Goal: Information Seeking & Learning: Learn about a topic

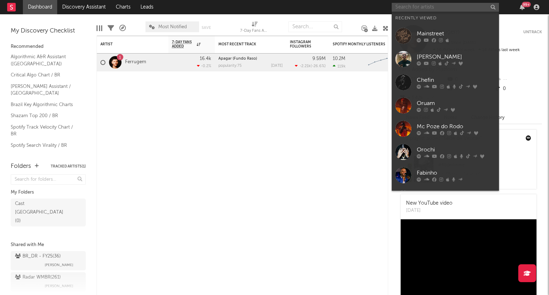
click at [284, 8] on input "text" at bounding box center [445, 7] width 107 height 9
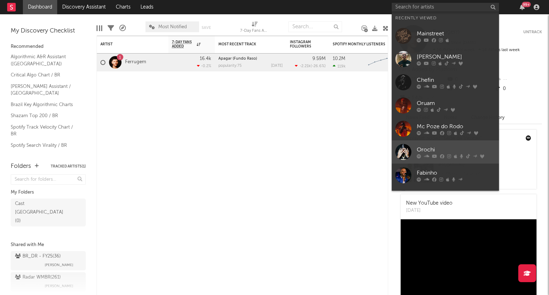
click at [284, 153] on div "Orochi" at bounding box center [456, 149] width 79 height 9
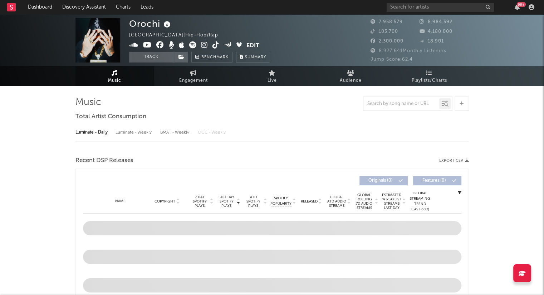
select select "6m"
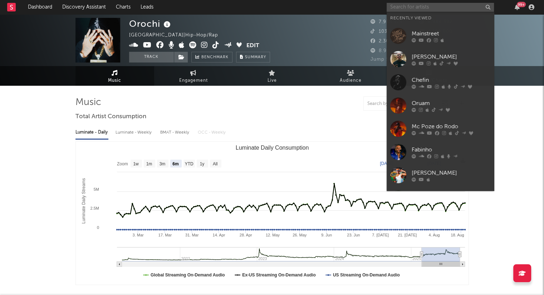
click at [284, 6] on input "text" at bounding box center [439, 7] width 107 height 9
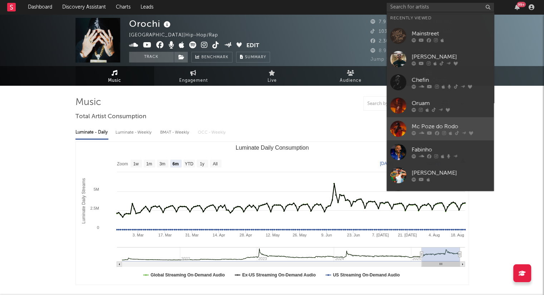
click at [284, 126] on div "Mc Poze do Rodo" at bounding box center [450, 126] width 79 height 9
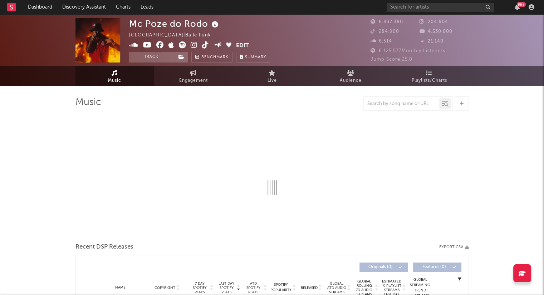
select select "6m"
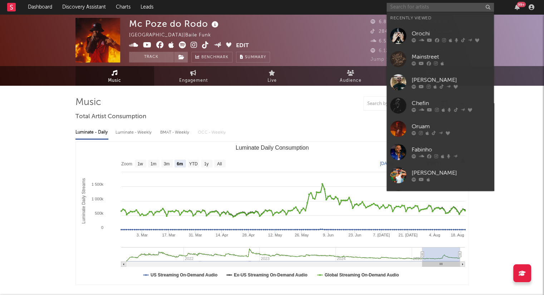
click at [284, 9] on input "text" at bounding box center [439, 7] width 107 height 9
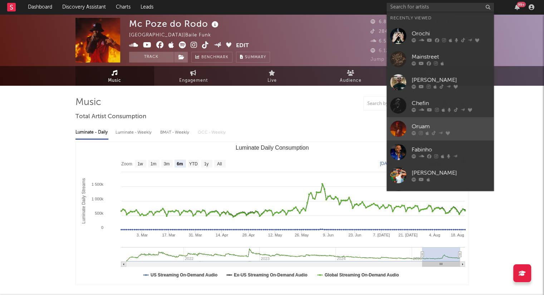
click at [284, 129] on div "Oruam" at bounding box center [450, 126] width 79 height 9
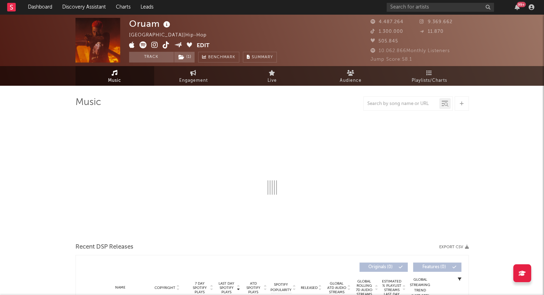
select select "6m"
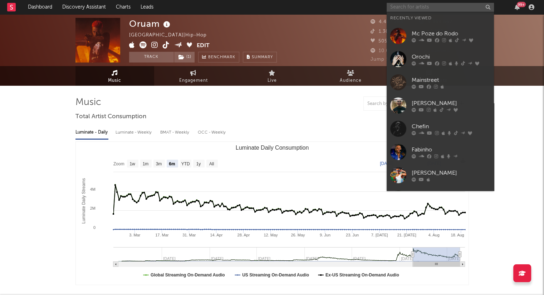
click at [284, 6] on input "text" at bounding box center [439, 7] width 107 height 9
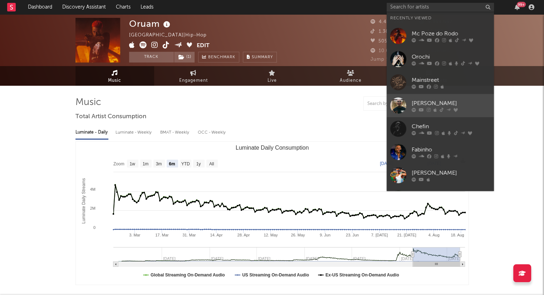
click at [284, 105] on div "[PERSON_NAME]" at bounding box center [450, 103] width 79 height 9
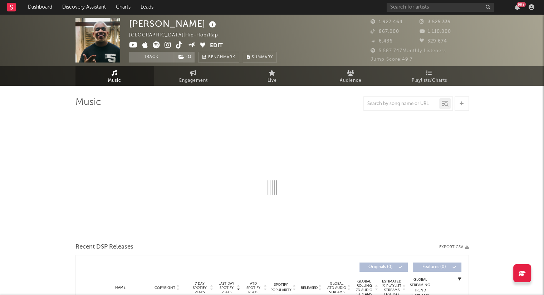
select select "6m"
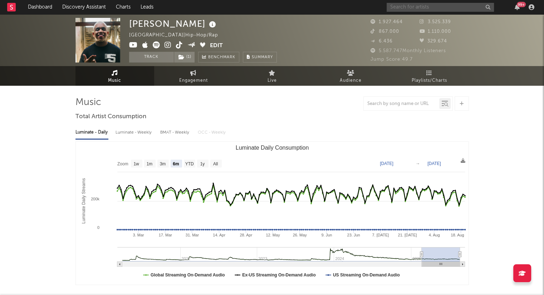
click at [284, 5] on input "text" at bounding box center [439, 7] width 107 height 9
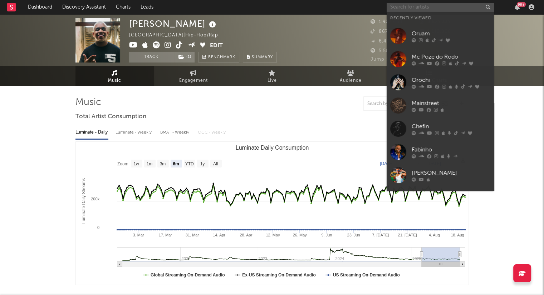
click at [284, 5] on input "text" at bounding box center [439, 7] width 107 height 9
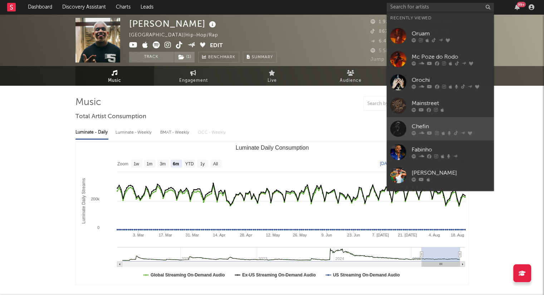
click at [284, 129] on div "Chefin" at bounding box center [450, 126] width 79 height 9
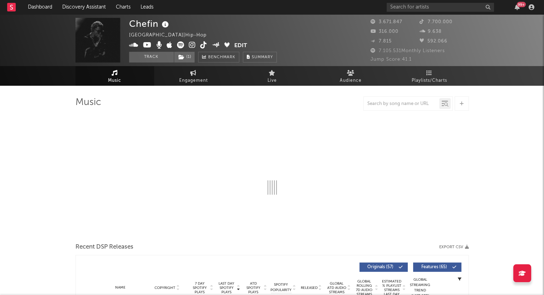
select select "6m"
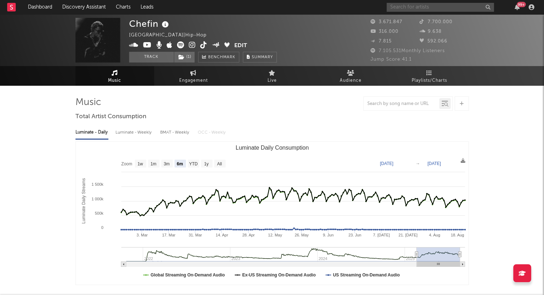
click at [284, 8] on input "text" at bounding box center [439, 7] width 107 height 9
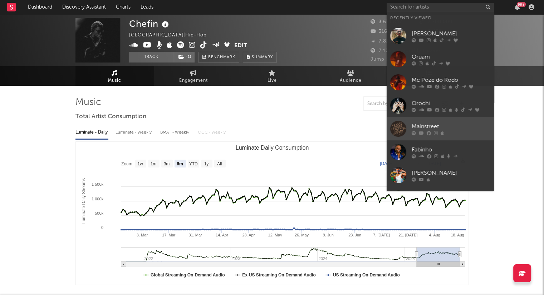
click at [284, 128] on div "Mainstreet" at bounding box center [450, 126] width 79 height 9
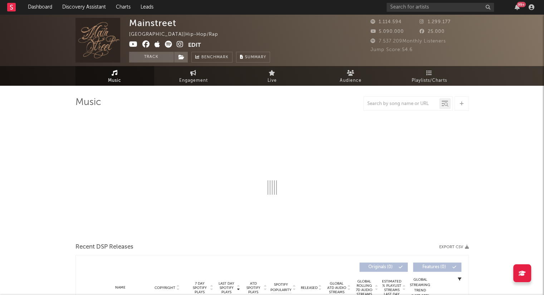
select select "6m"
